Goal: Transaction & Acquisition: Download file/media

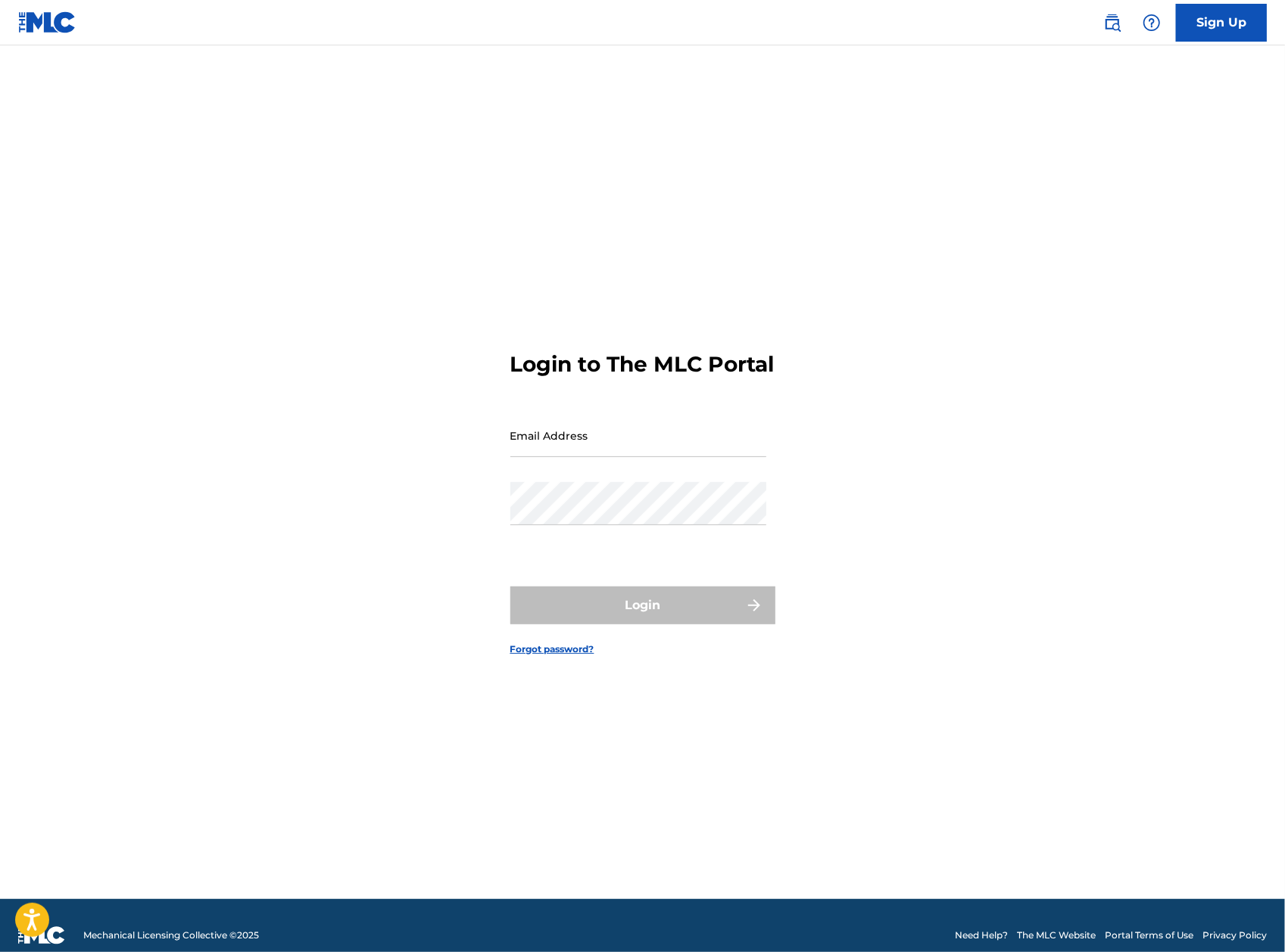
click at [589, 445] on input "Email Address" at bounding box center [638, 435] width 256 height 43
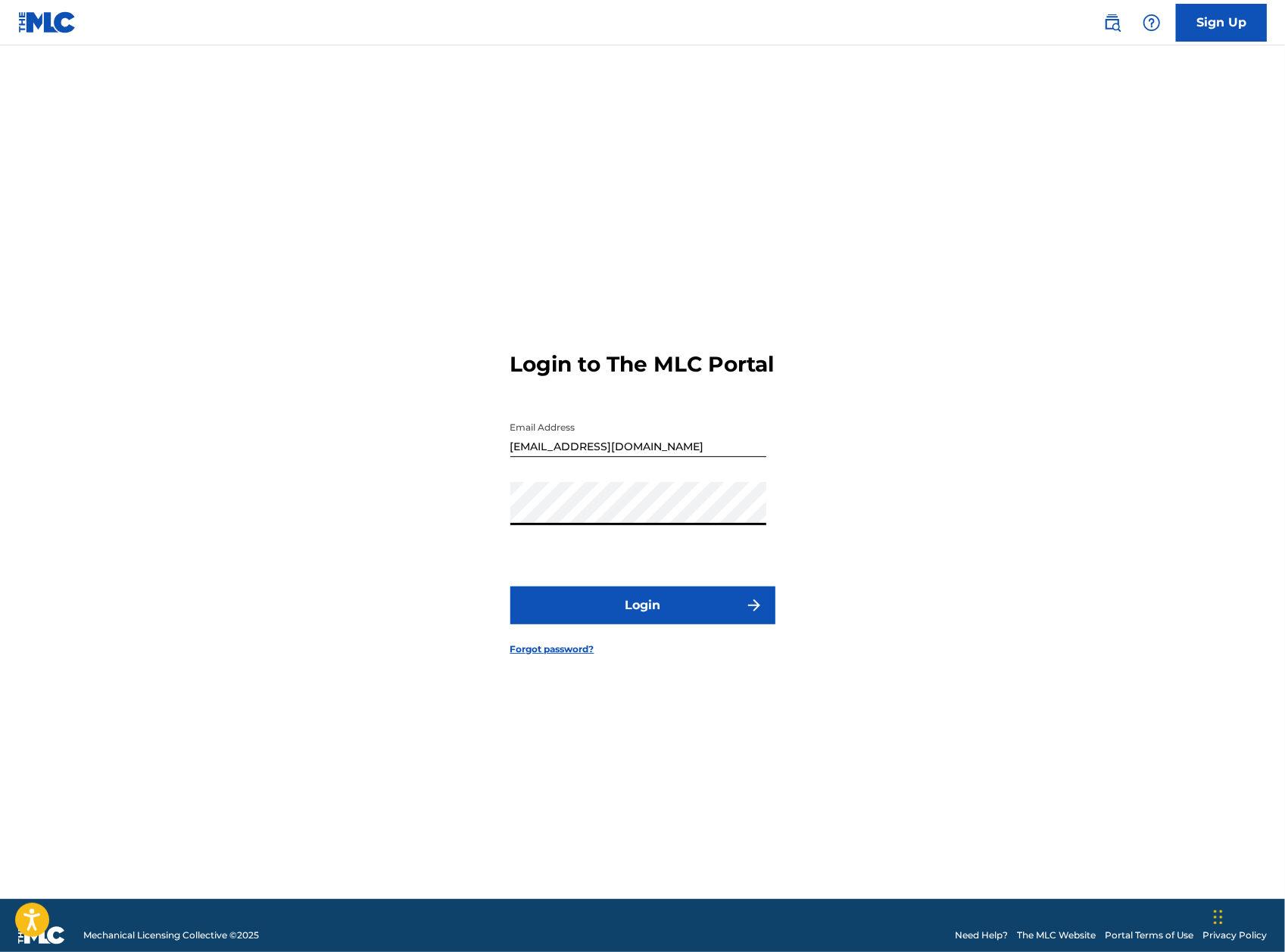
type input "[PERSON_NAME][EMAIL_ADDRESS][DOMAIN_NAME]"
click at [712, 606] on button "Login" at bounding box center [643, 606] width 265 height 38
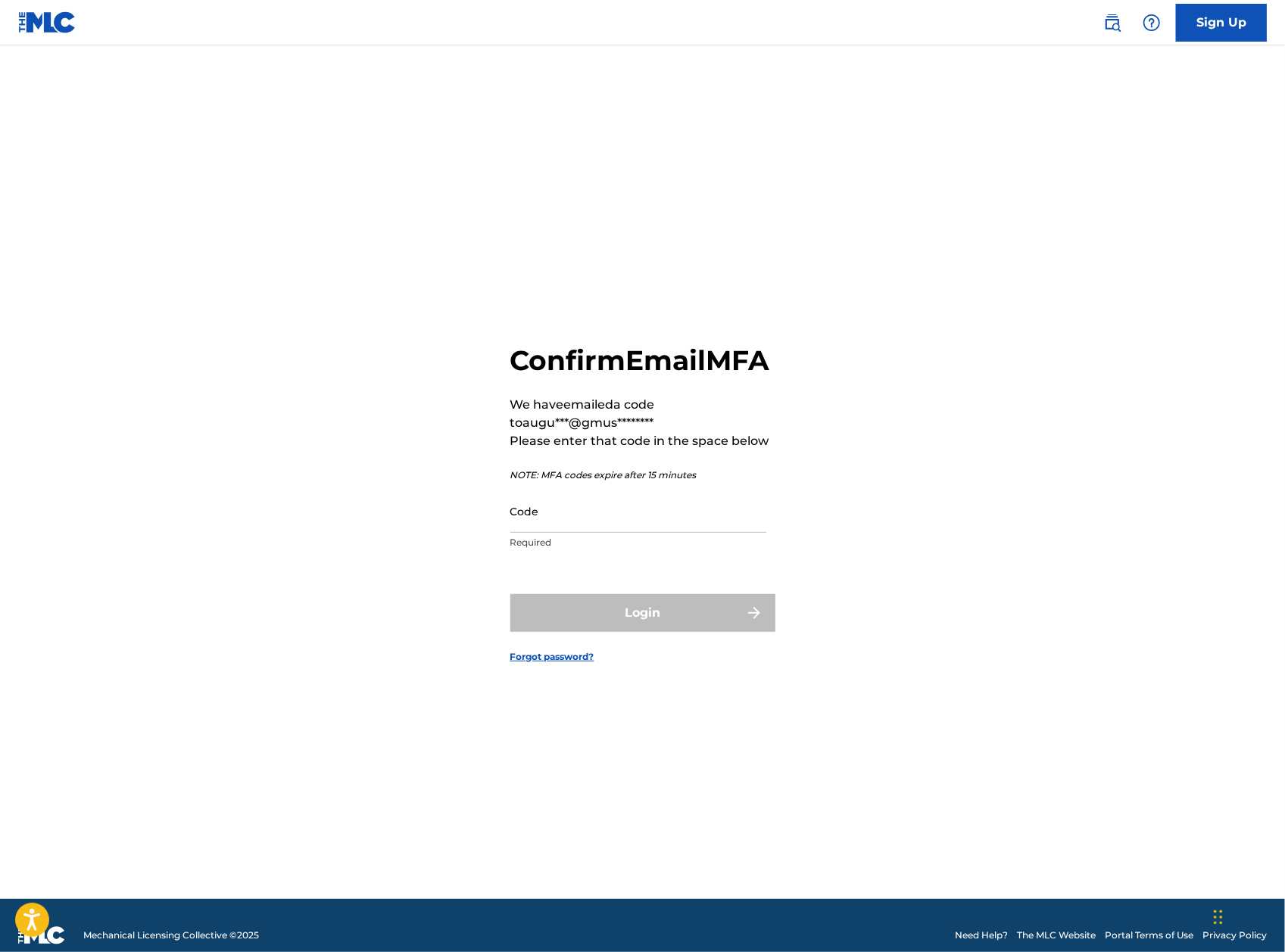
click at [761, 528] on input "Code" at bounding box center [638, 511] width 256 height 43
click at [591, 530] on input "Code" at bounding box center [638, 511] width 256 height 43
paste input "875144"
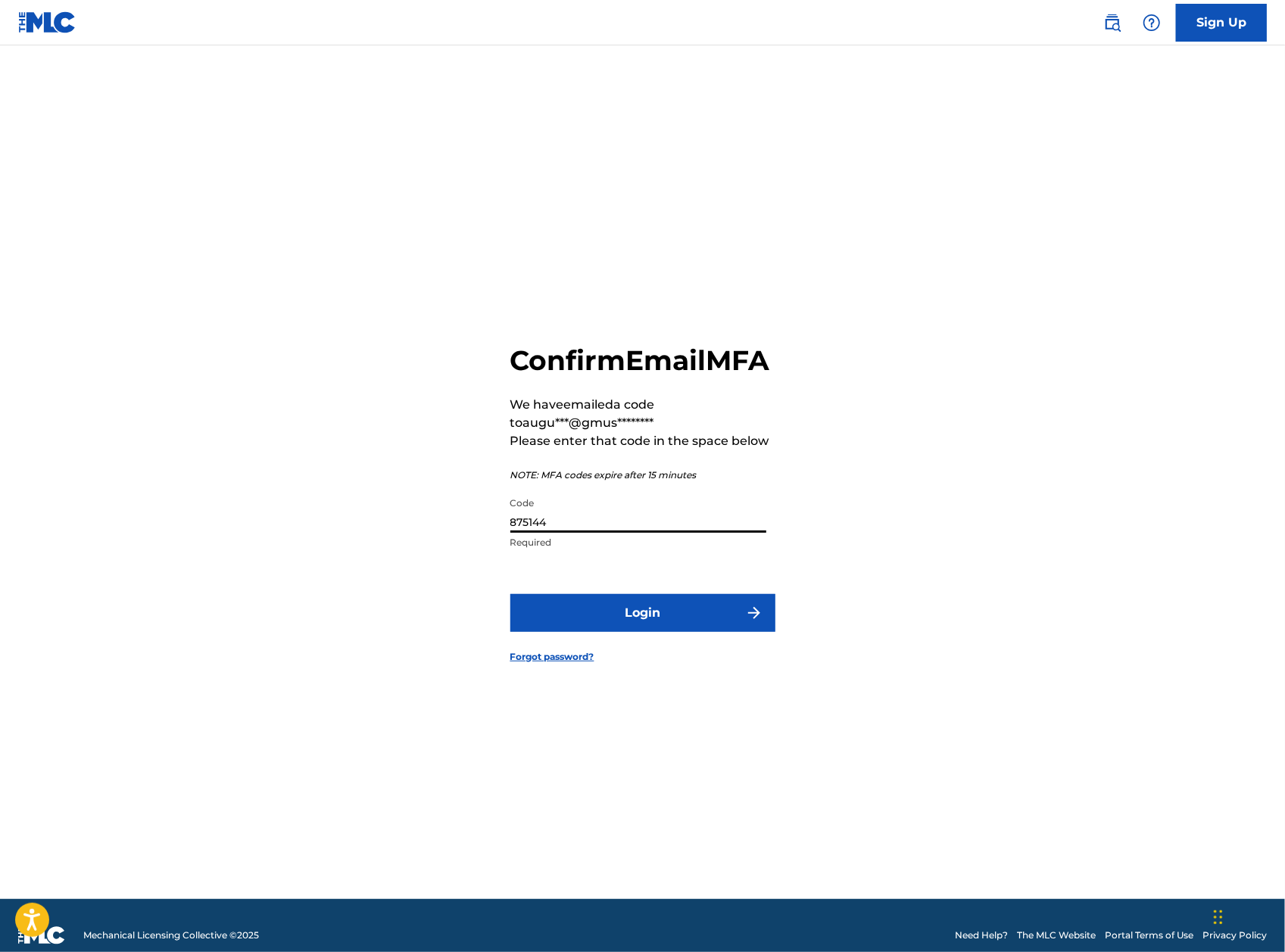
type input "875144"
click at [592, 632] on button "Login" at bounding box center [643, 613] width 265 height 38
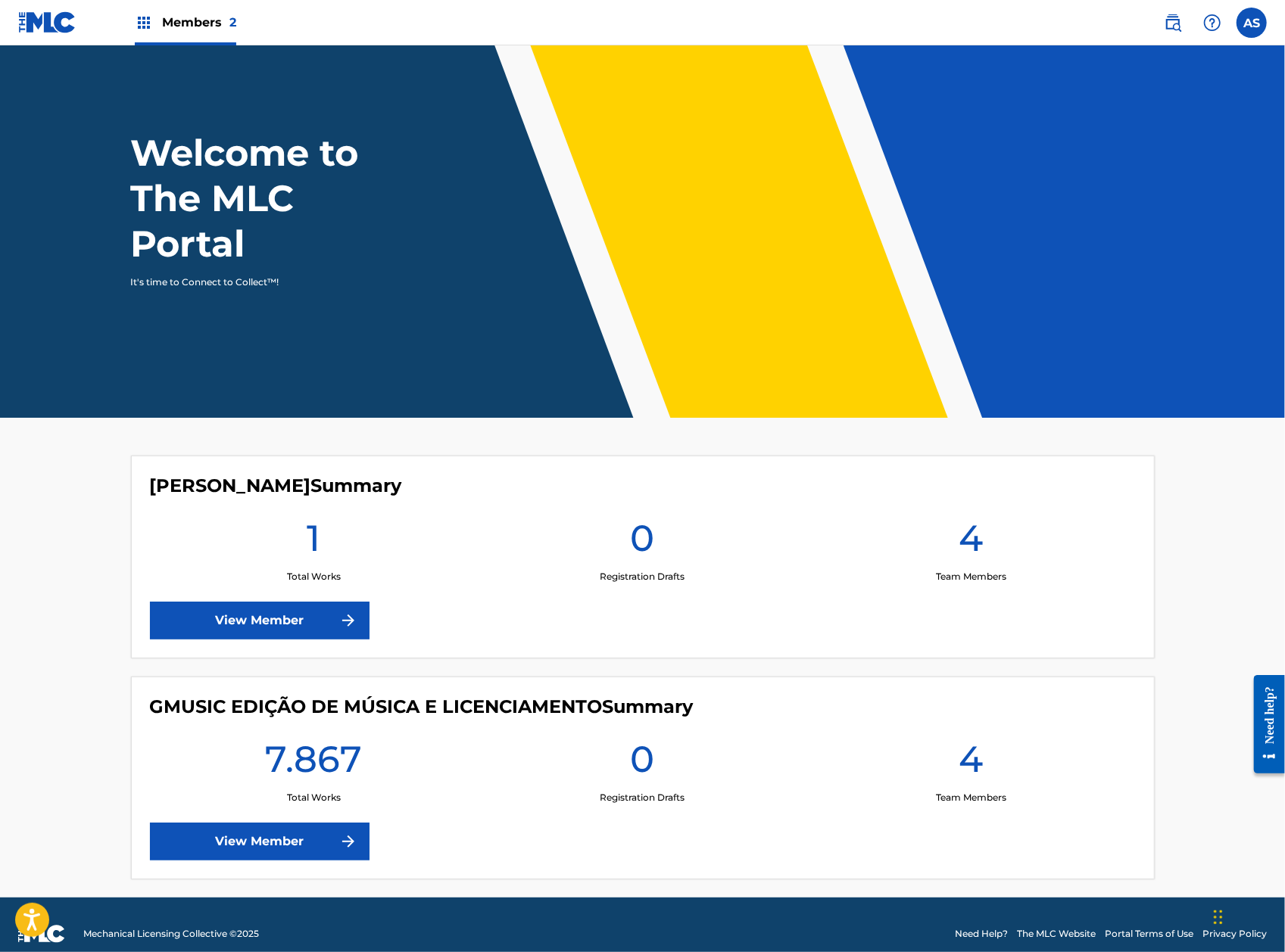
scroll to position [44, 0]
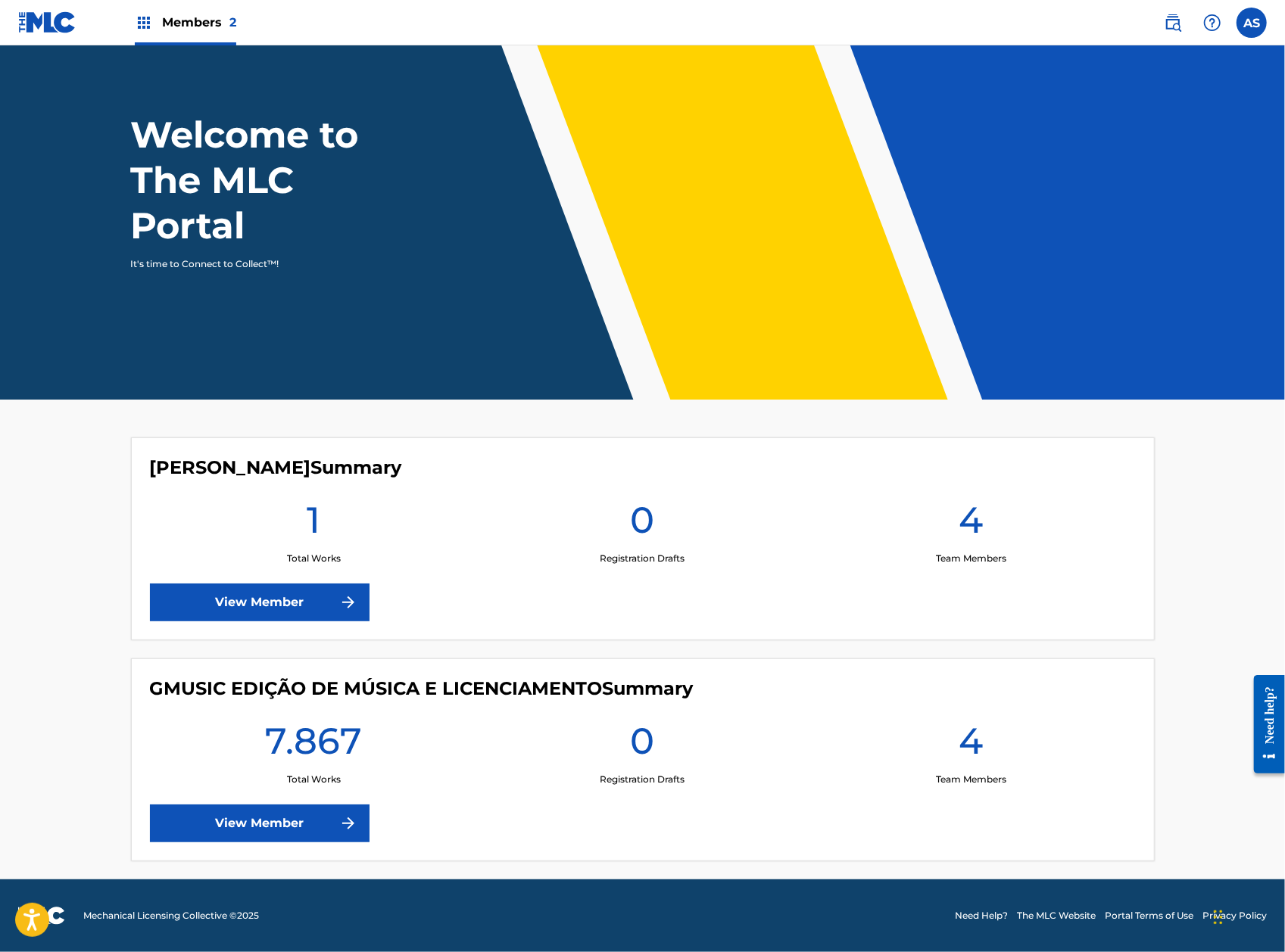
click at [298, 818] on link "View Member" at bounding box center [260, 823] width 219 height 38
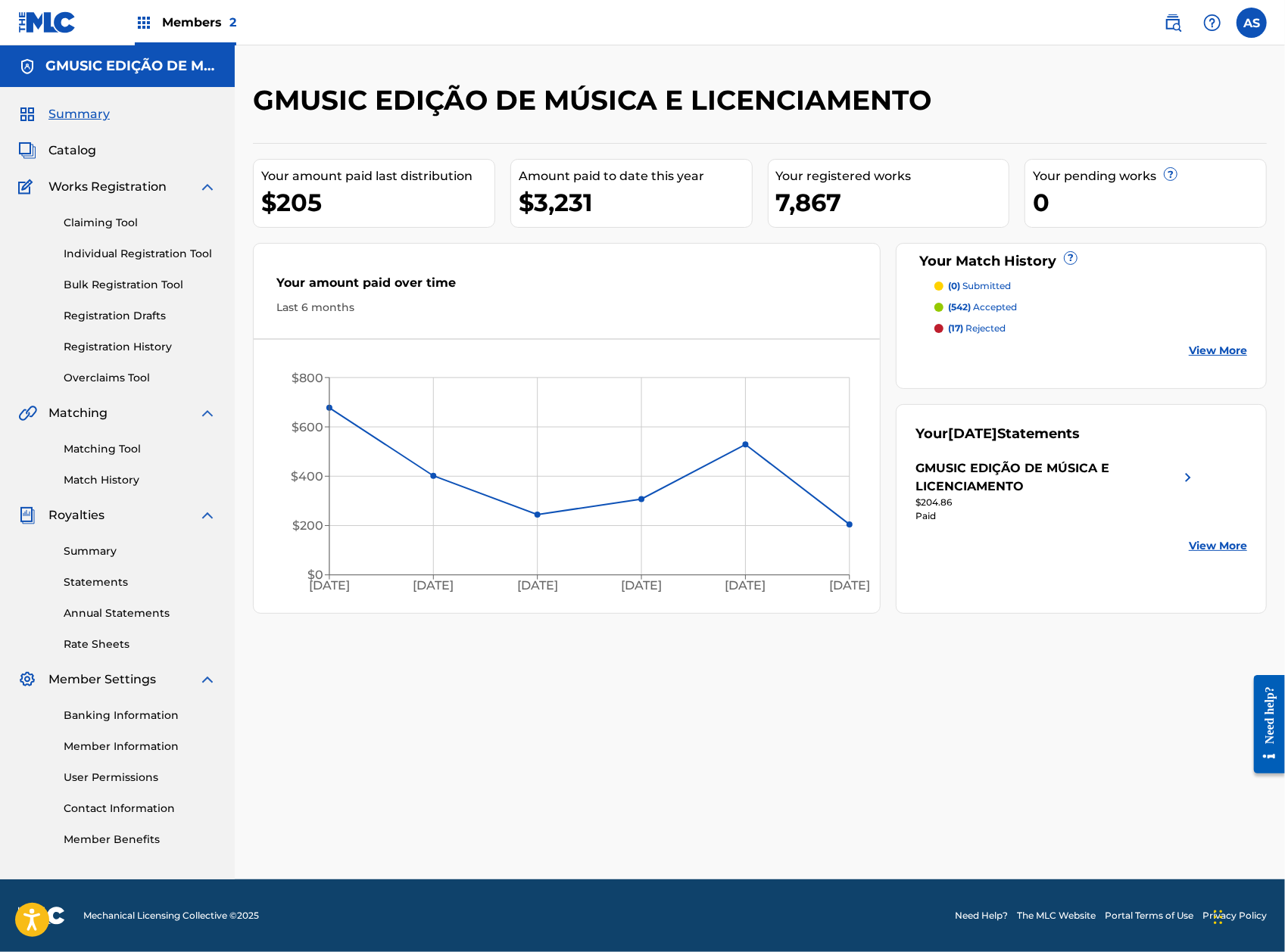
click at [127, 445] on link "Matching Tool" at bounding box center [140, 450] width 153 height 16
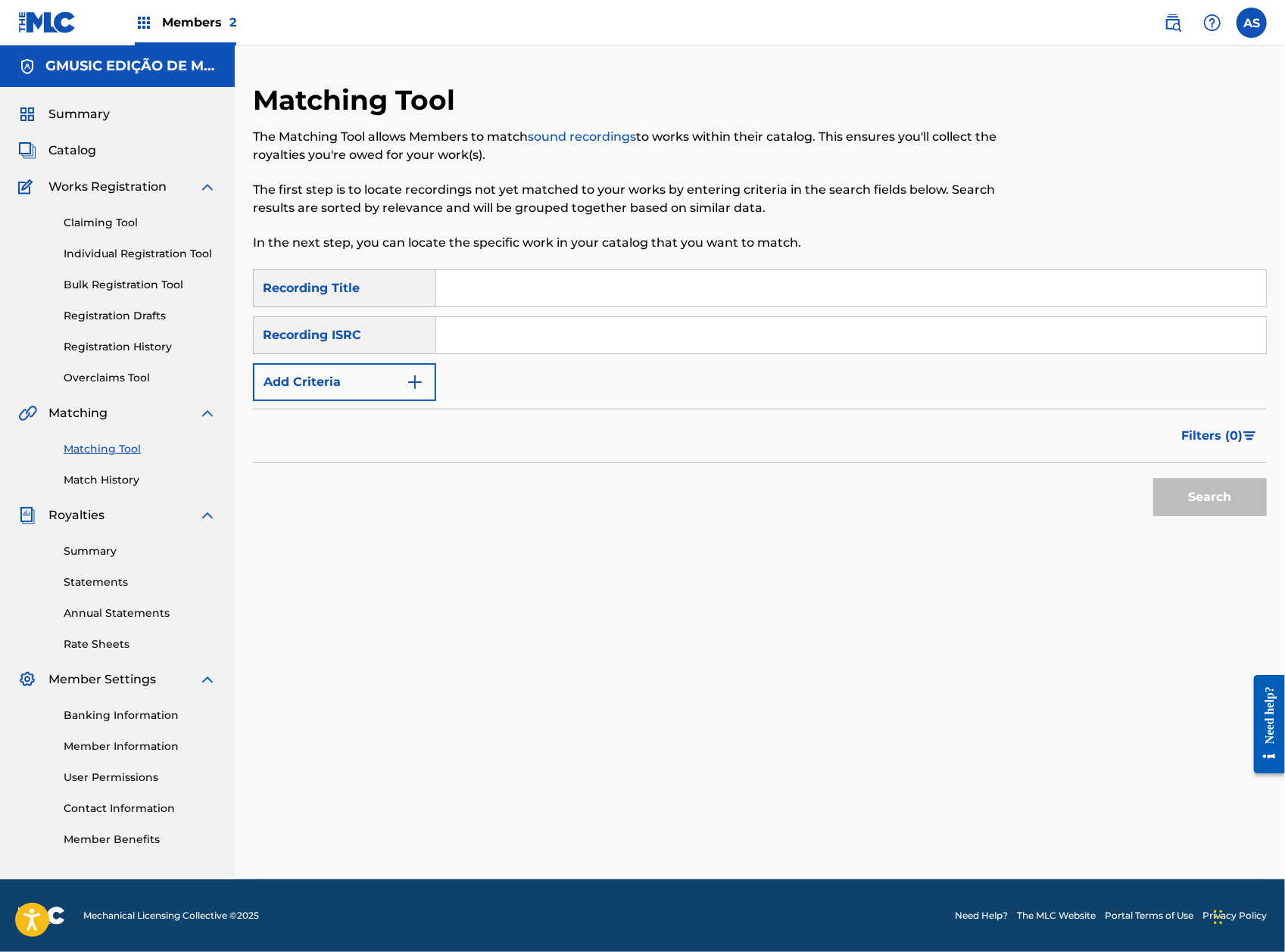
click at [103, 537] on div "Summary Statements Annual Statements Rate Sheets" at bounding box center [117, 588] width 198 height 128
click at [103, 550] on link "Summary" at bounding box center [140, 551] width 153 height 16
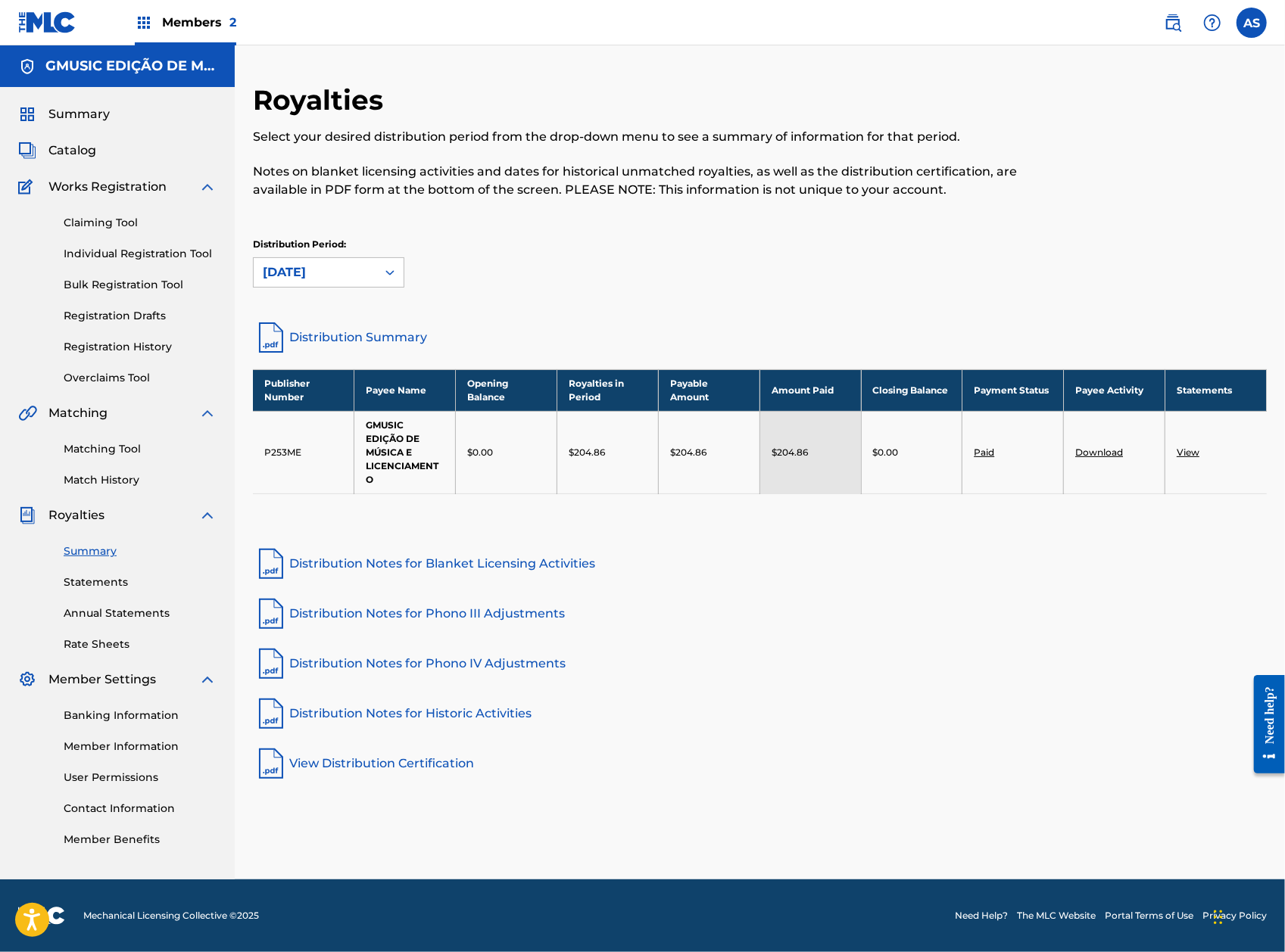
click at [1105, 449] on link "Download" at bounding box center [1099, 452] width 47 height 11
click at [95, 592] on div "Summary Statements Annual Statements Rate Sheets" at bounding box center [117, 588] width 198 height 128
click at [104, 570] on div "Summary Statements Annual Statements Rate Sheets" at bounding box center [117, 588] width 198 height 128
click at [101, 575] on link "Statements" at bounding box center [140, 583] width 153 height 16
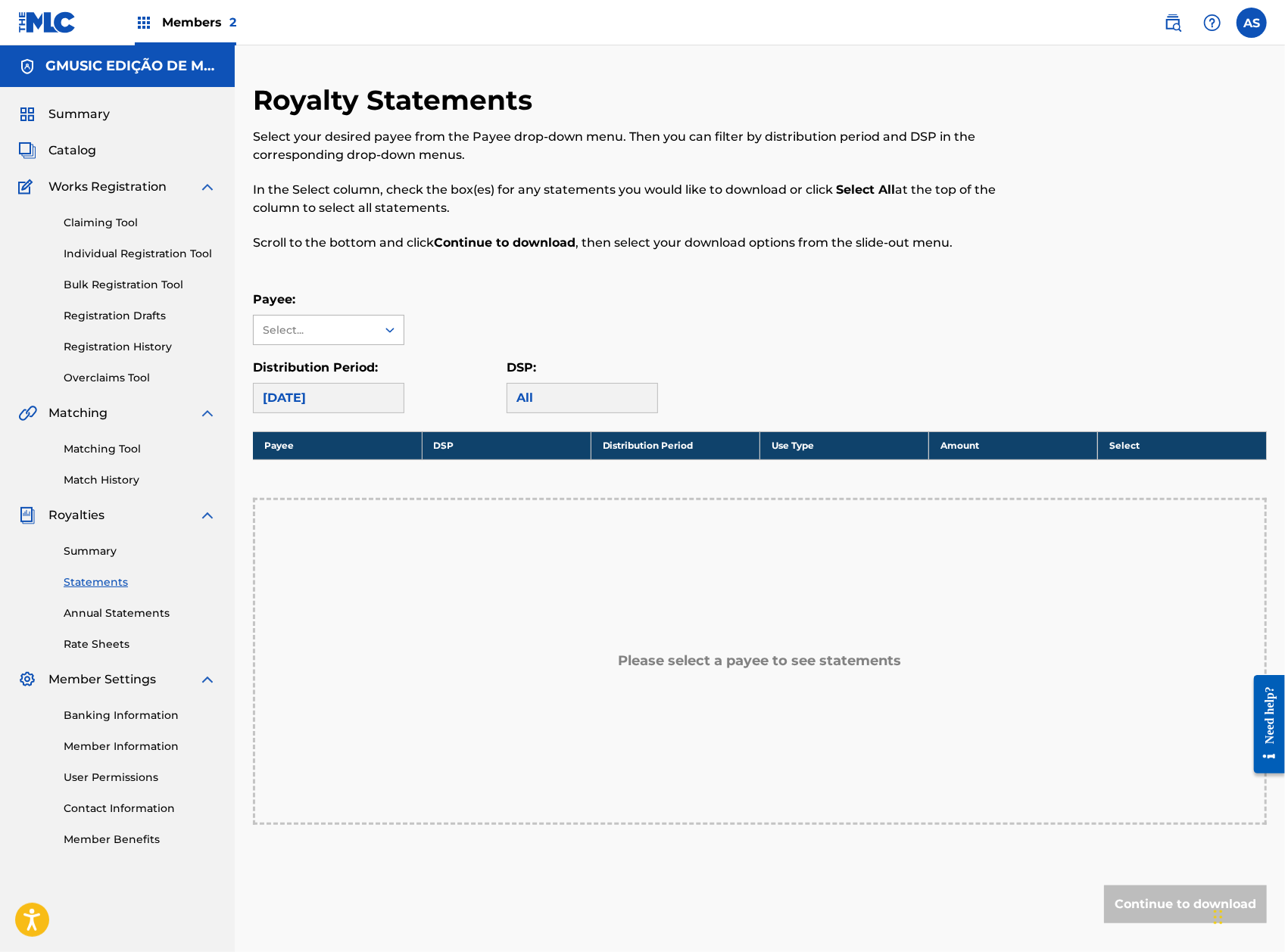
click at [325, 342] on div "Select..." at bounding box center [315, 330] width 122 height 28
click at [321, 386] on div "GMUSIC EDIÇÃO DE MÚSICA E LICENCIAMENTO" at bounding box center [329, 383] width 150 height 74
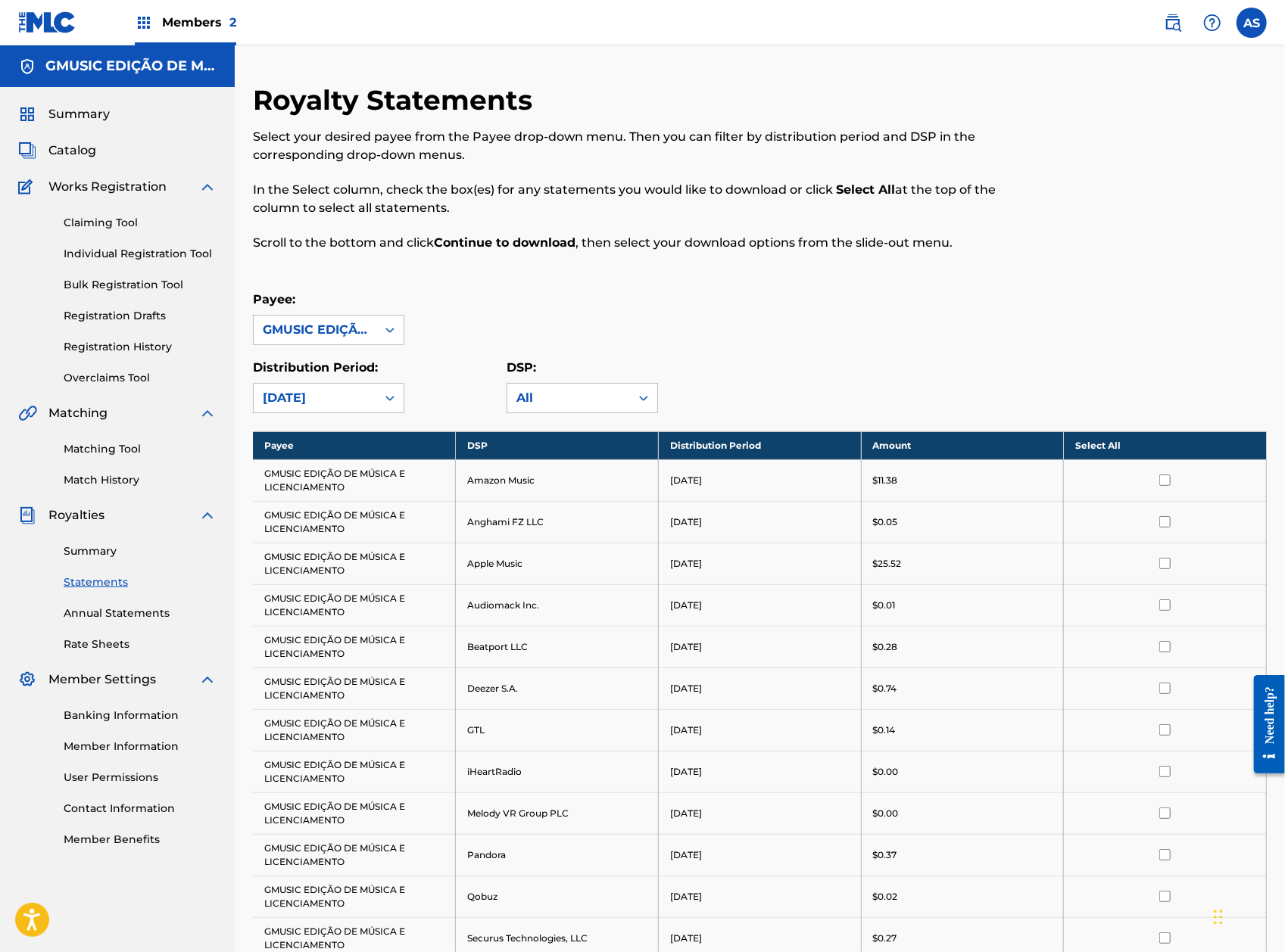
click at [1087, 443] on th "Select All" at bounding box center [1165, 446] width 203 height 28
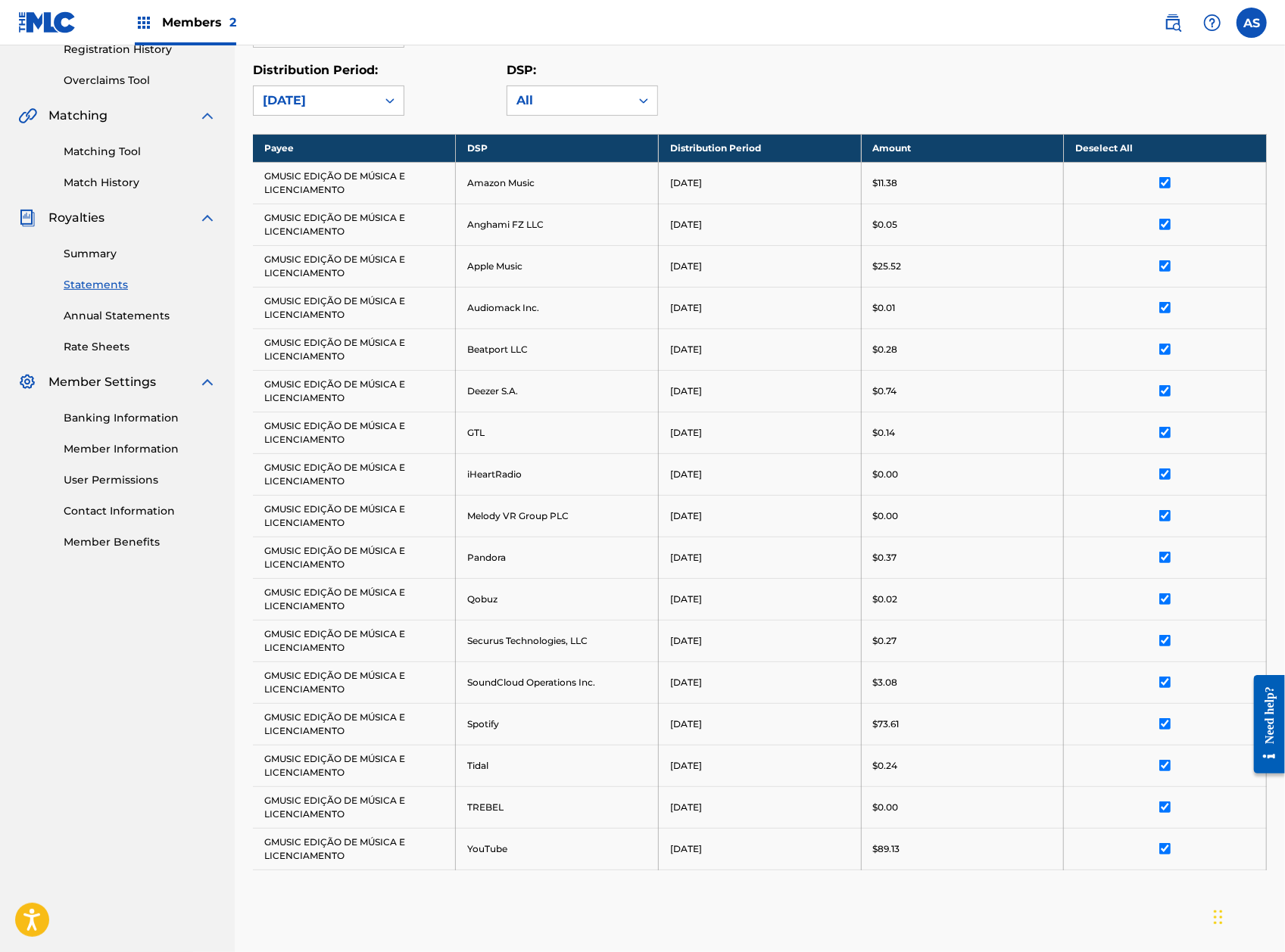
scroll to position [491, 0]
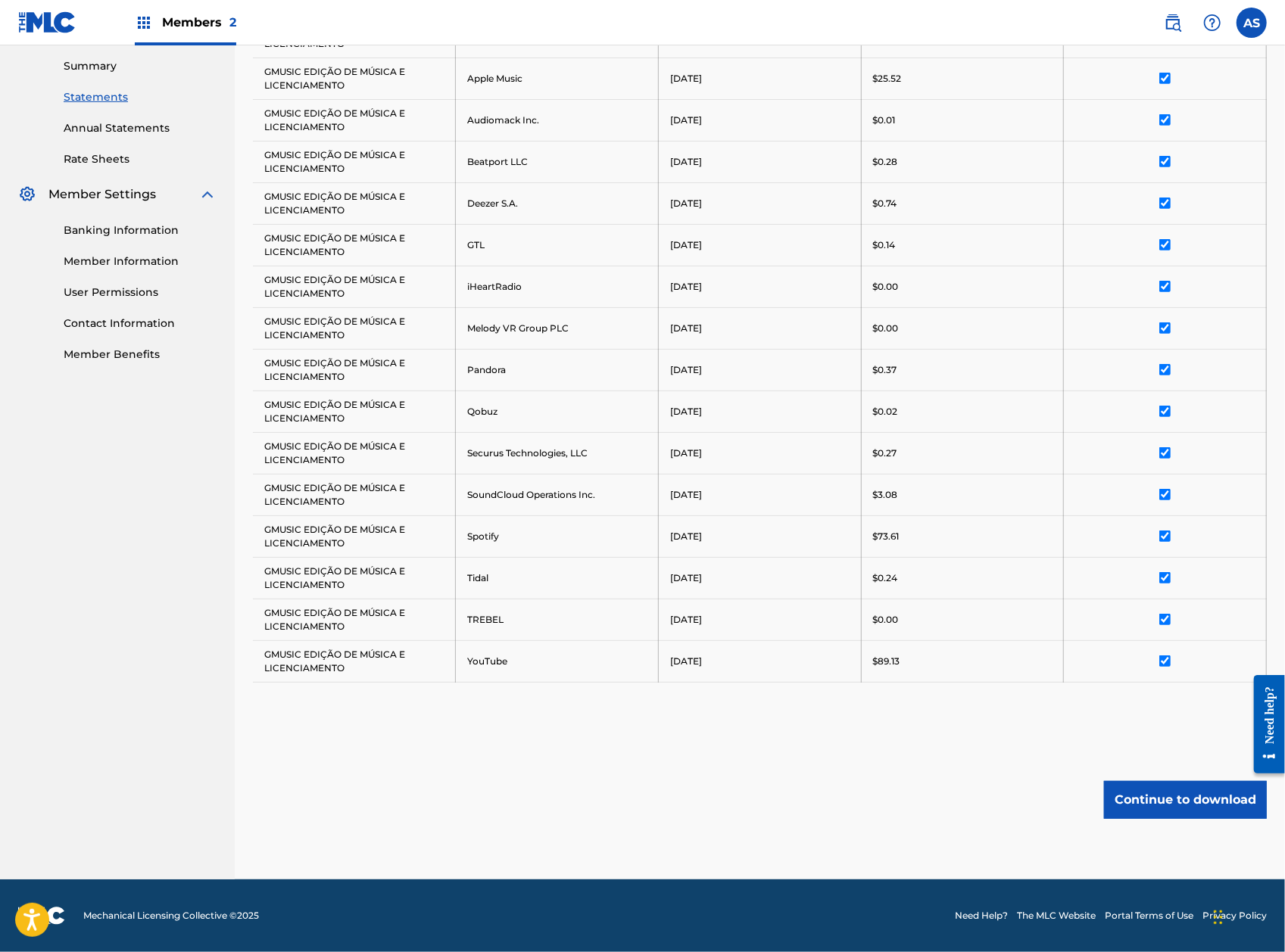
click at [1188, 785] on button "Continue to download" at bounding box center [1185, 801] width 162 height 38
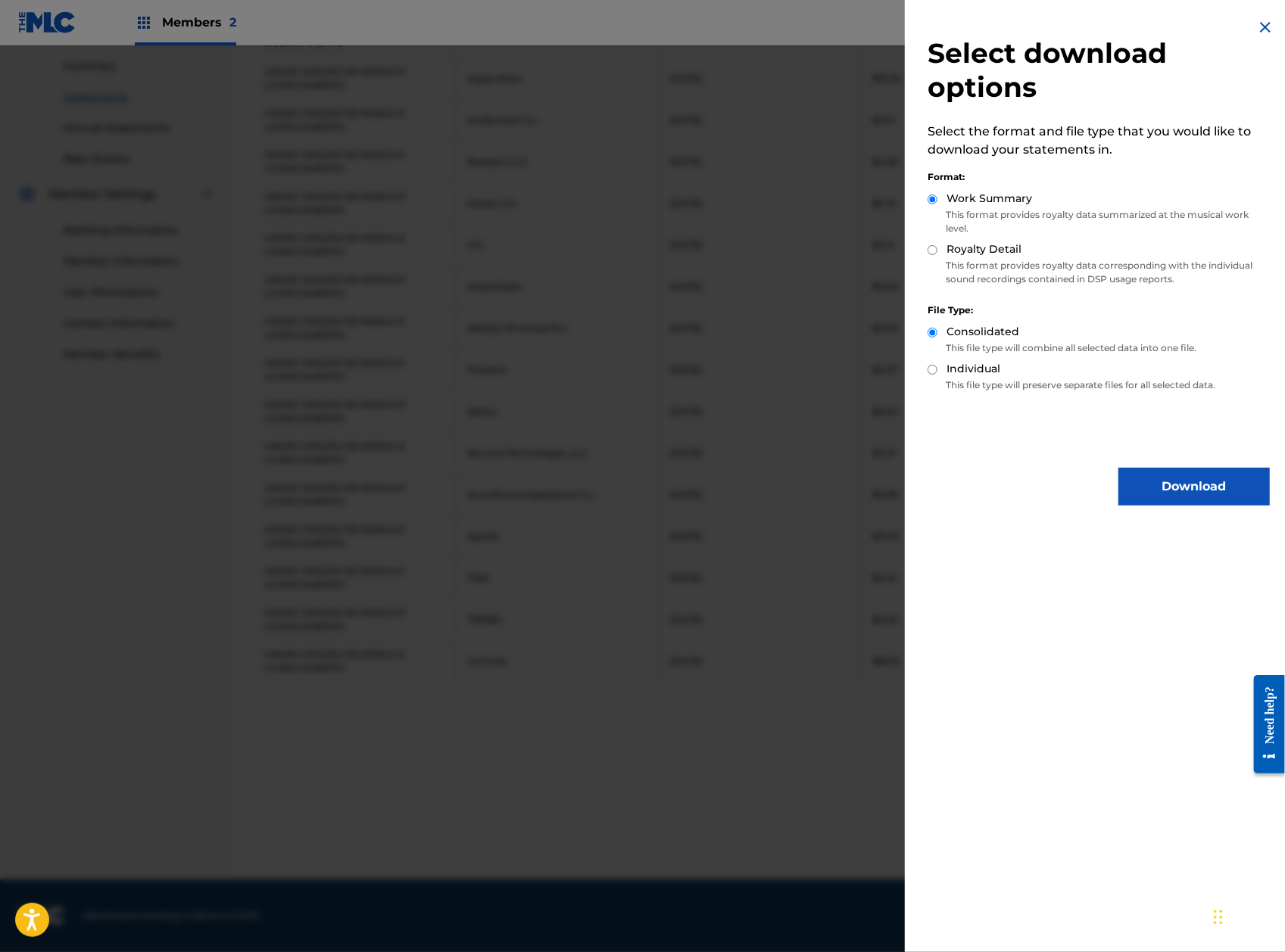
click at [967, 232] on p "This format provides royalty data summarized at the musical work level." at bounding box center [1099, 222] width 342 height 28
click at [967, 250] on label "Royalty Detail" at bounding box center [984, 249] width 75 height 16
click at [937, 250] on input "Royalty Detail" at bounding box center [932, 250] width 9 height 9
radio input "true"
click at [1156, 489] on button "Download" at bounding box center [1194, 487] width 151 height 38
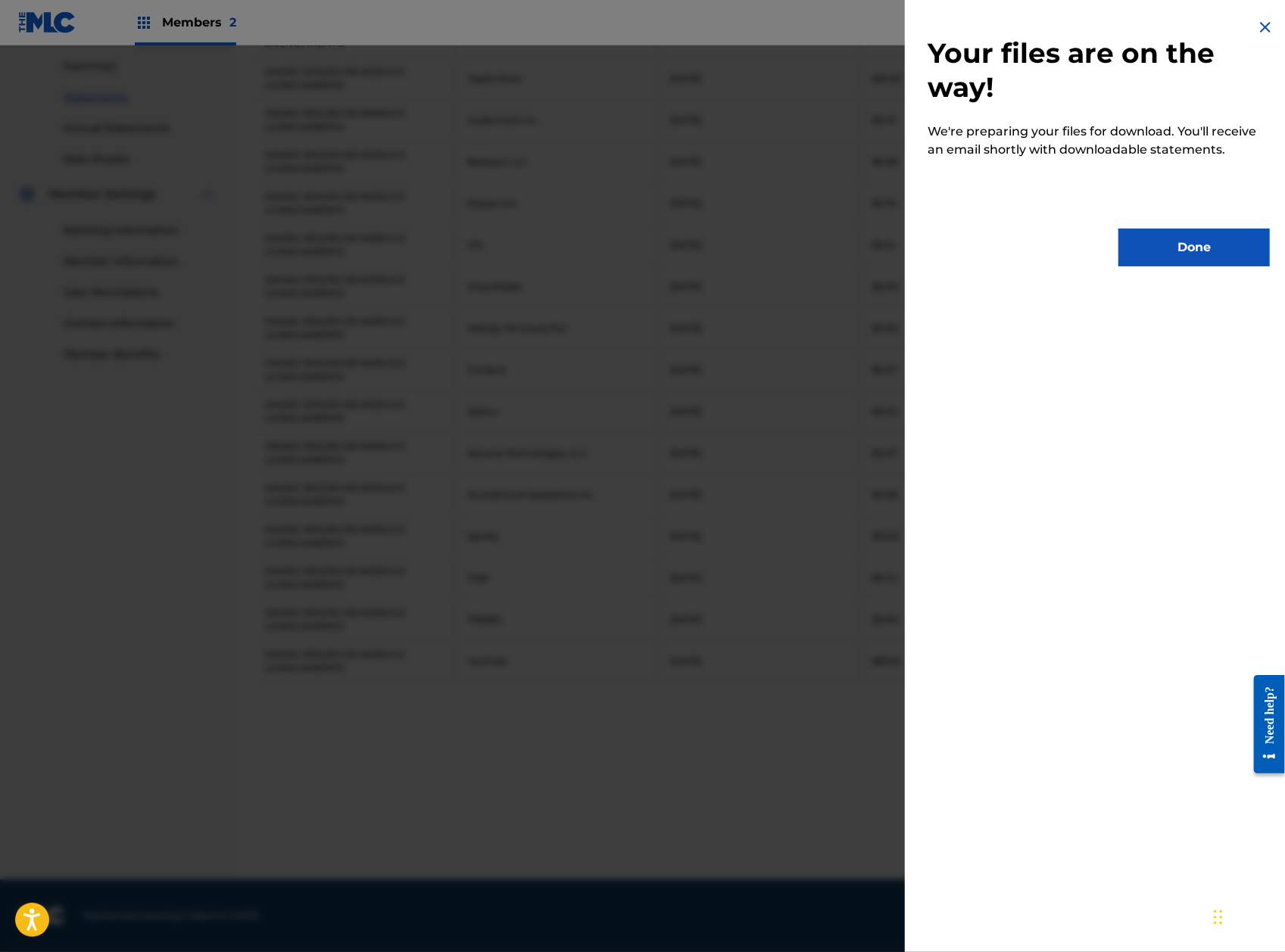
click at [1213, 242] on button "Done" at bounding box center [1194, 248] width 151 height 38
